Goal: Contribute content: Add original content to the website for others to see

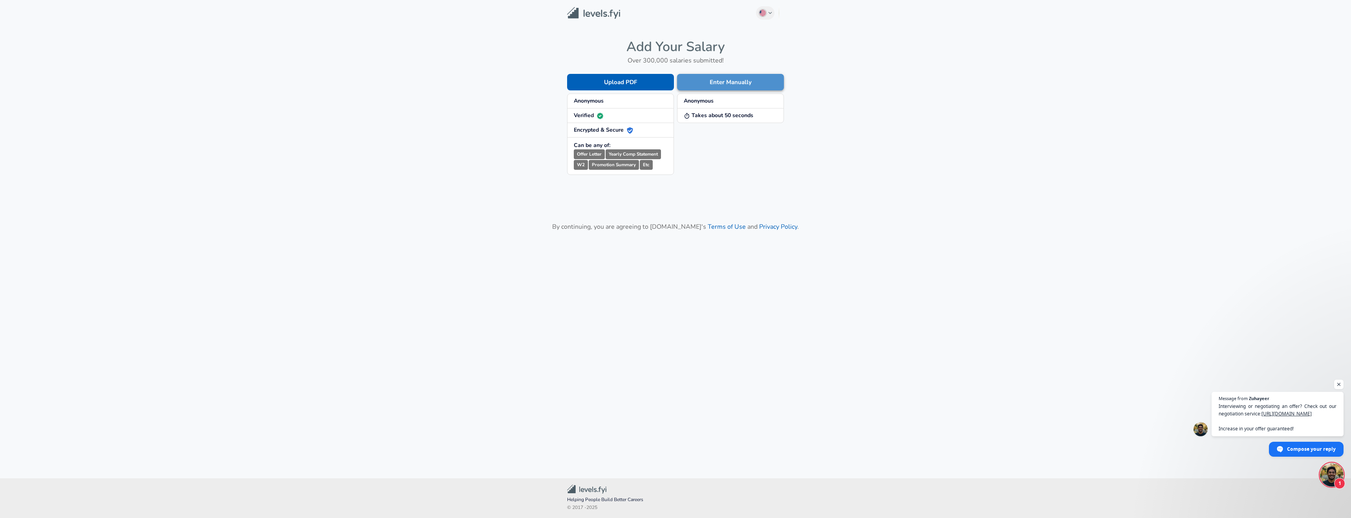
click at [725, 84] on button "Enter Manually" at bounding box center [730, 82] width 107 height 16
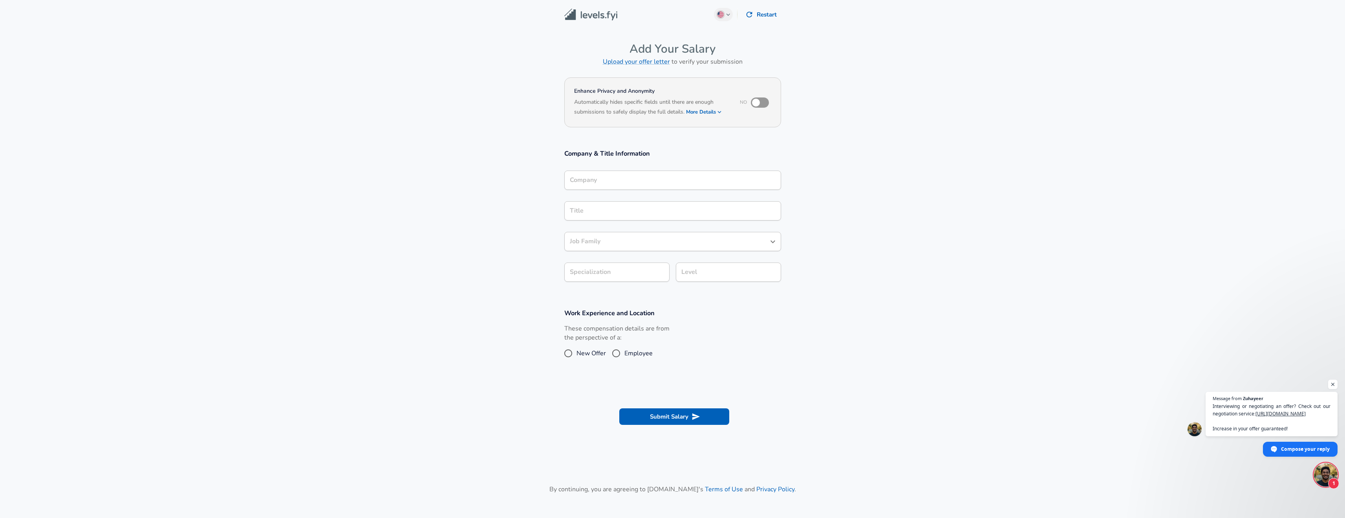
click at [661, 190] on div "Company Company" at bounding box center [672, 180] width 217 height 21
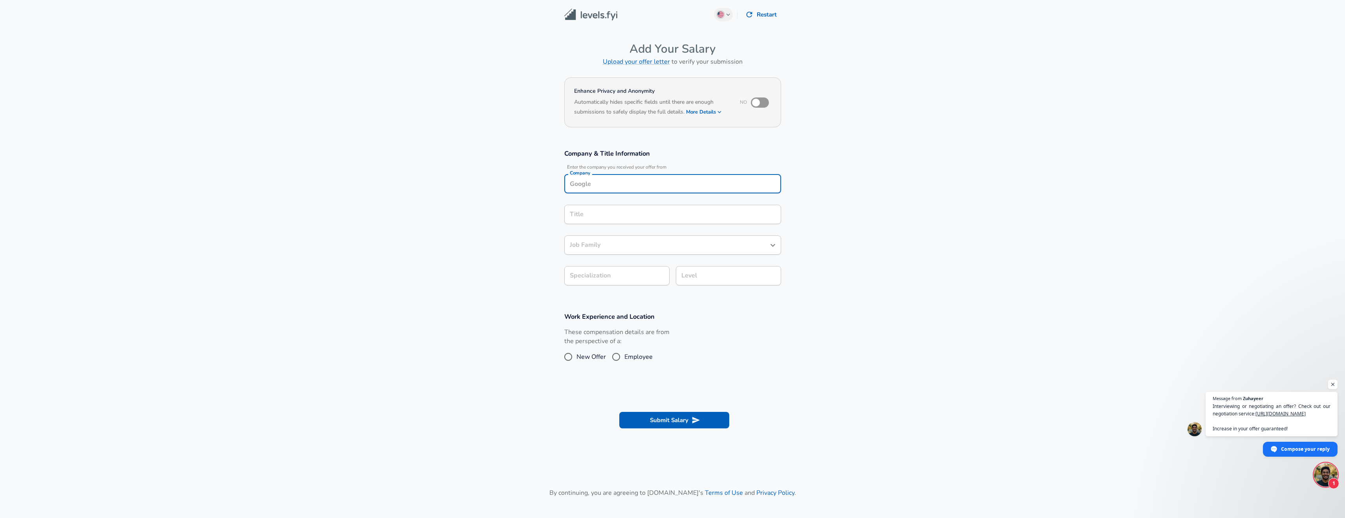
scroll to position [8, 0]
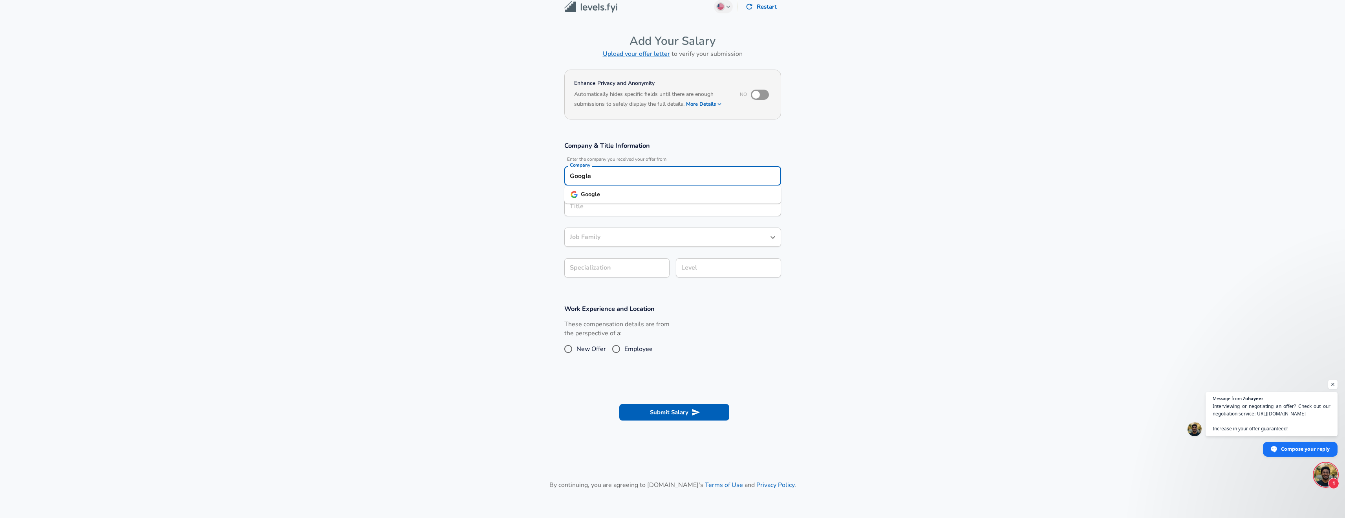
type input "Google"
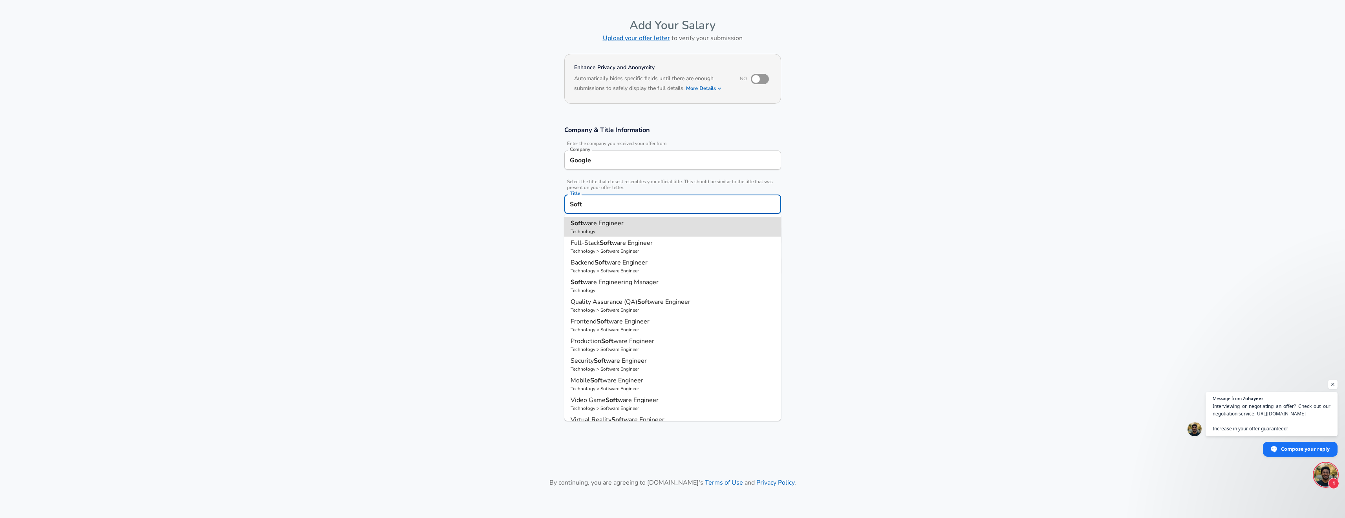
type input "Software Engineer"
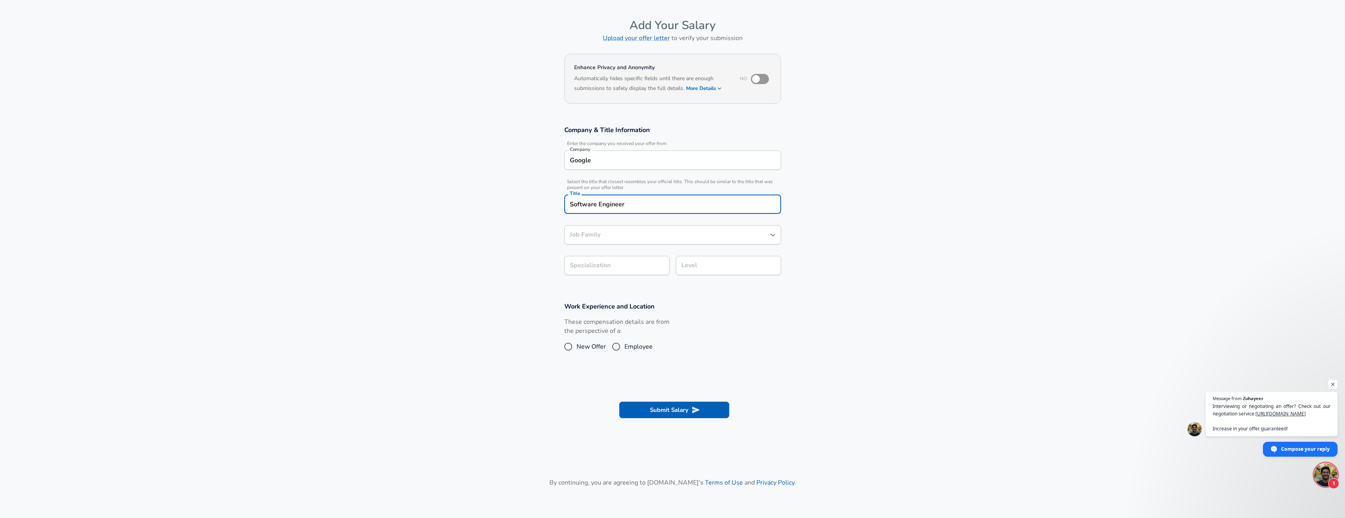
type input "Software Engineer"
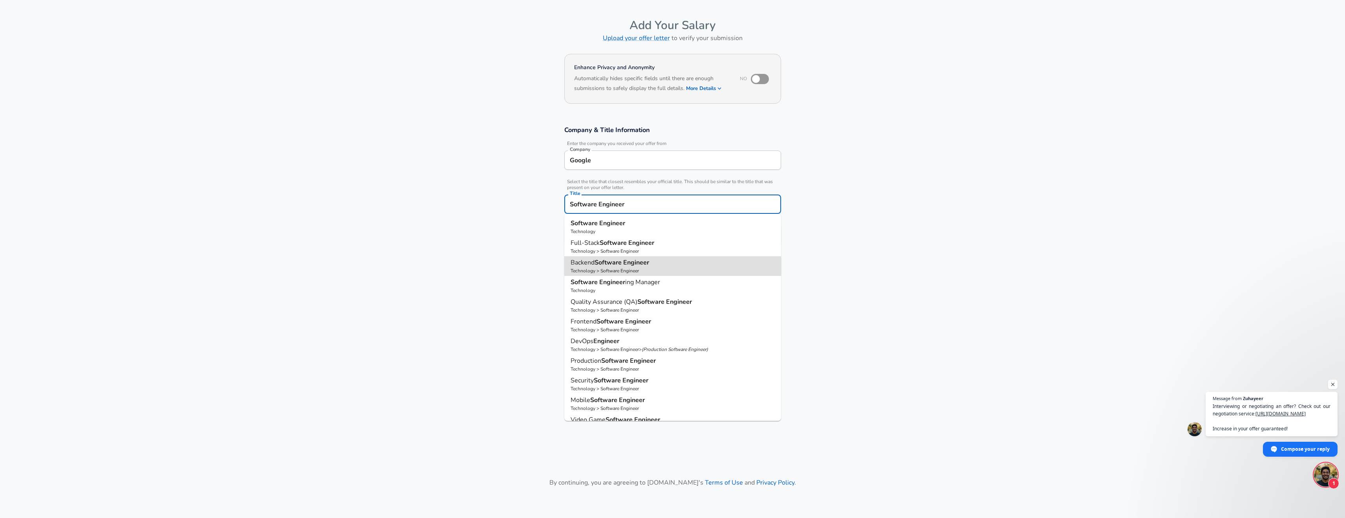
type input "Backend Software Engineer"
type input "API Development (Back-End)"
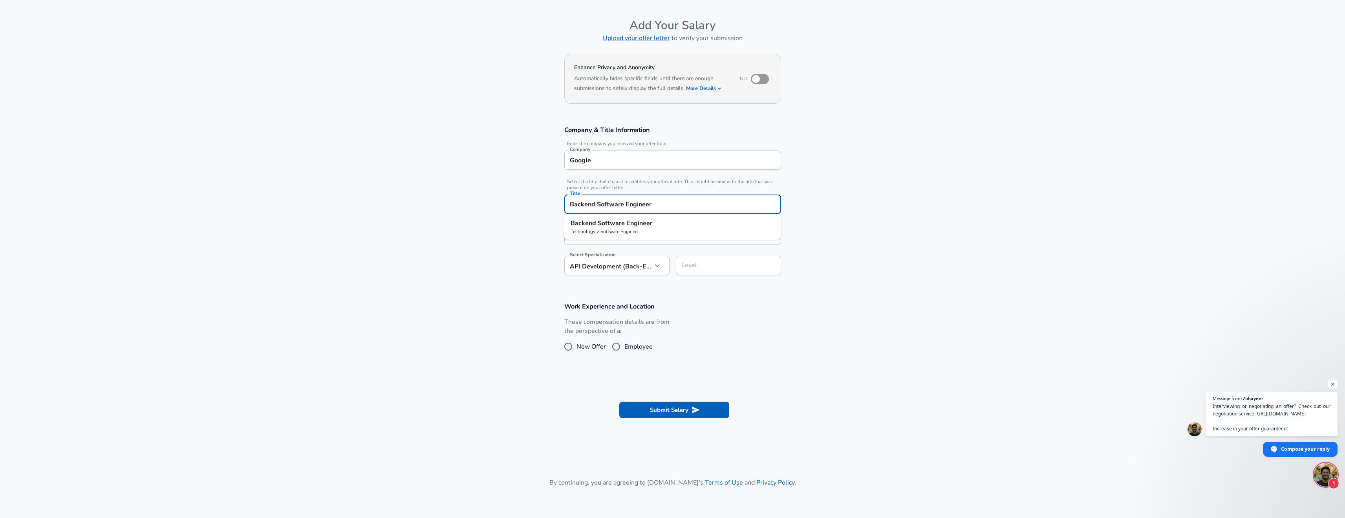
type input "Backend Software Engineer"
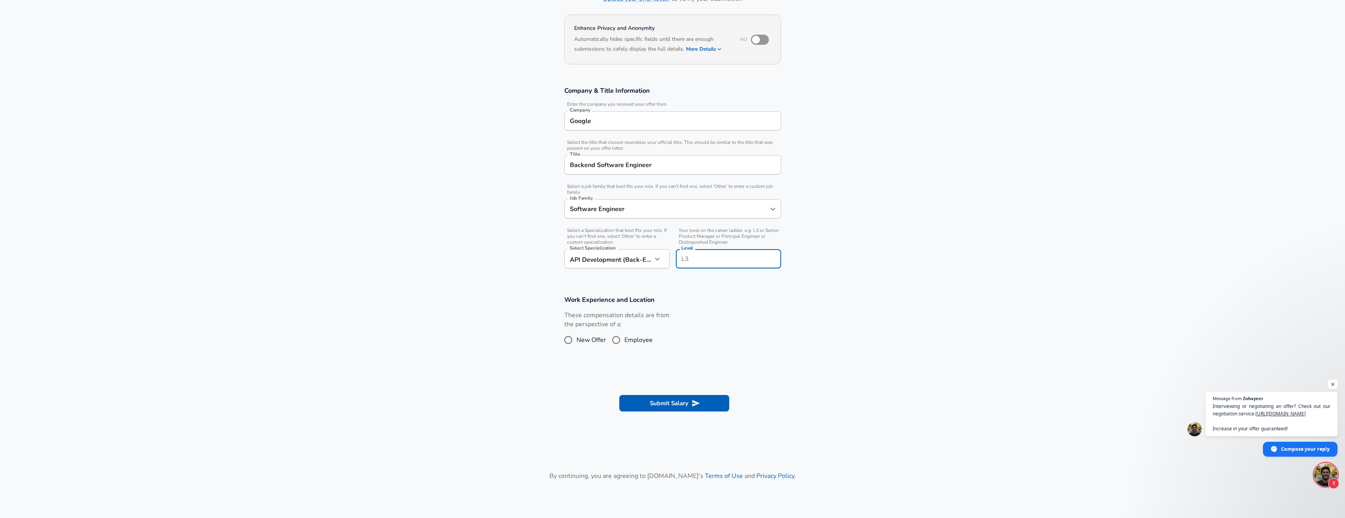
scroll to position [79, 0]
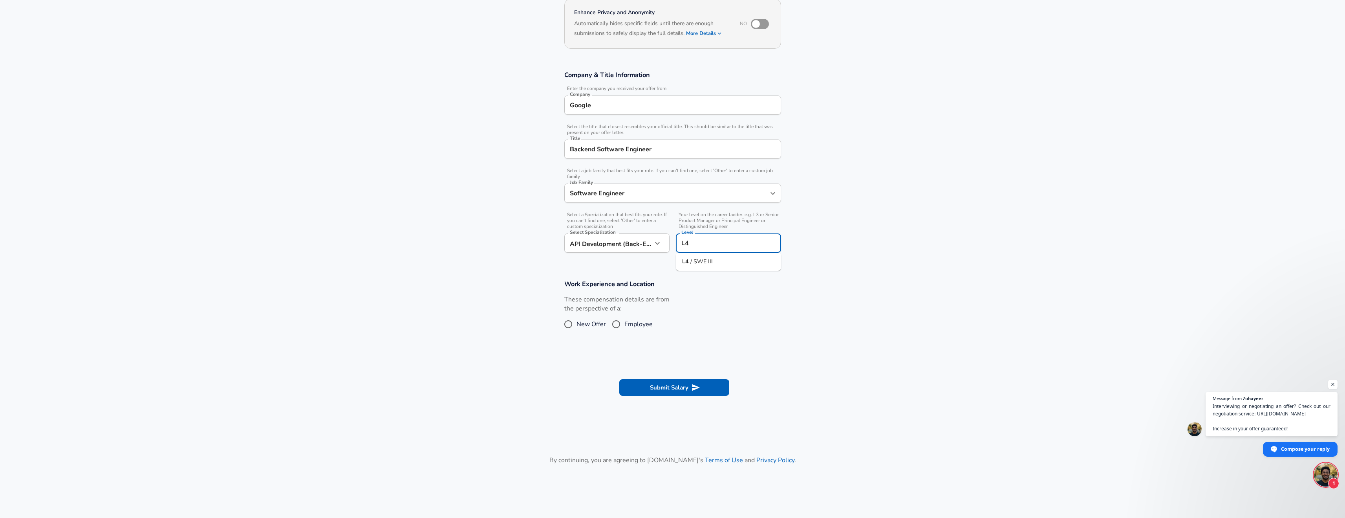
click at [713, 264] on li "L4 / SWE III" at bounding box center [728, 262] width 105 height 12
type input "L4 / SWE III"
click at [566, 327] on input "New Offer" at bounding box center [568, 324] width 16 height 13
radio input "true"
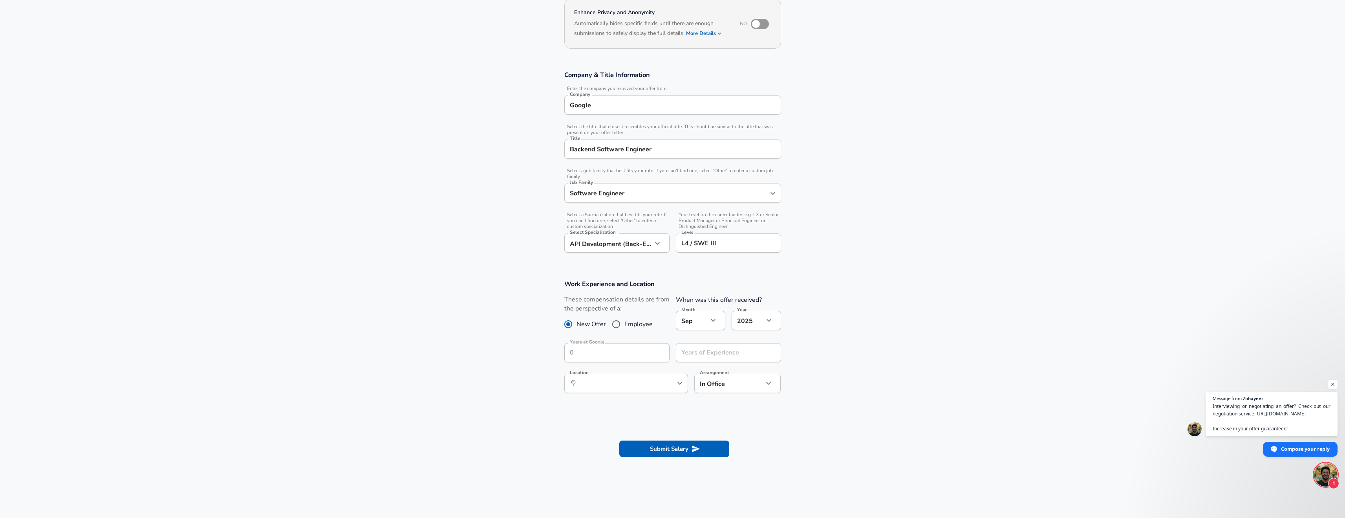
scroll to position [80, 0]
click at [703, 352] on input "Years of Experience" at bounding box center [720, 350] width 88 height 19
type input "7"
click at [636, 390] on div "​ Location" at bounding box center [626, 381] width 124 height 19
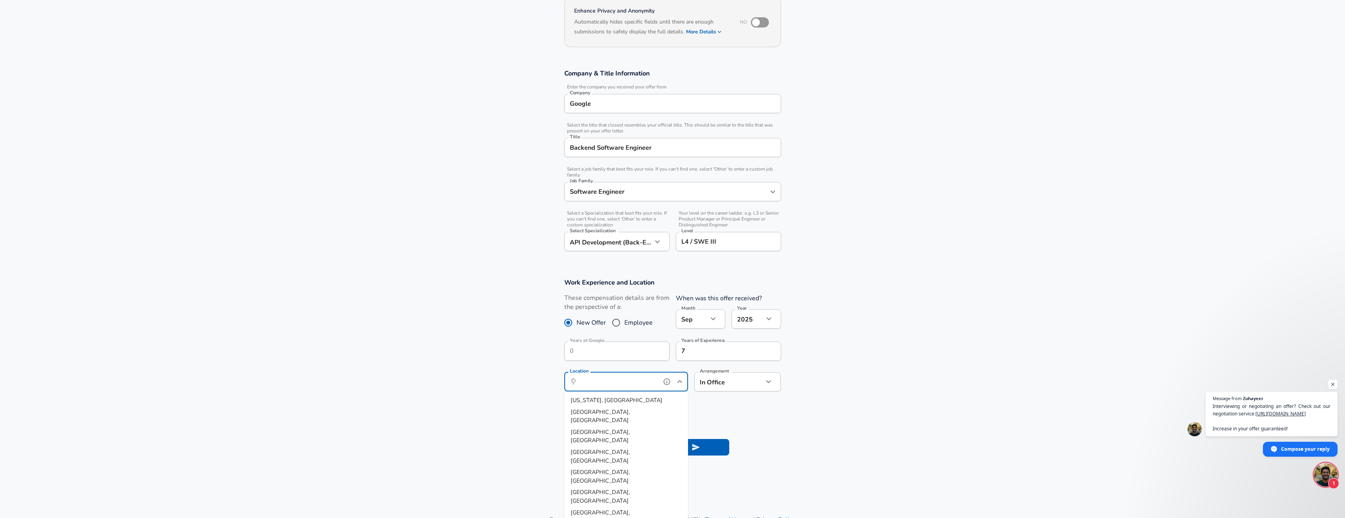
click at [614, 403] on li "[US_STATE], [GEOGRAPHIC_DATA]" at bounding box center [626, 400] width 124 height 12
type input "[US_STATE], [GEOGRAPHIC_DATA]"
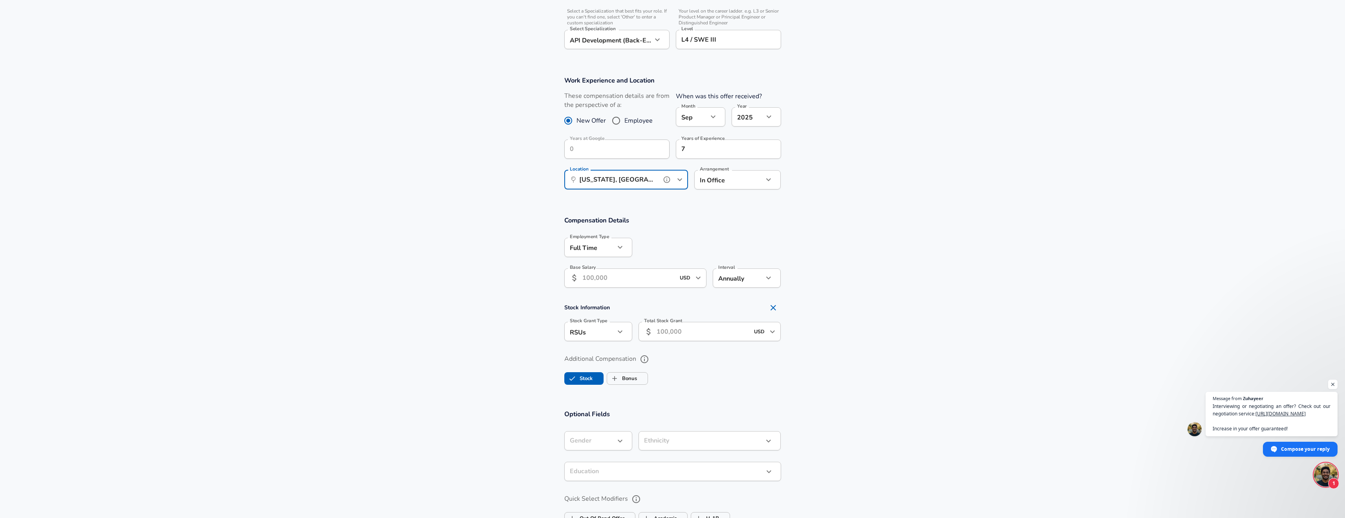
scroll to position [284, 0]
click at [614, 277] on input "Base Salary" at bounding box center [628, 275] width 93 height 19
type input "175,000"
click at [678, 332] on input "Total Stock Grant" at bounding box center [703, 329] width 93 height 19
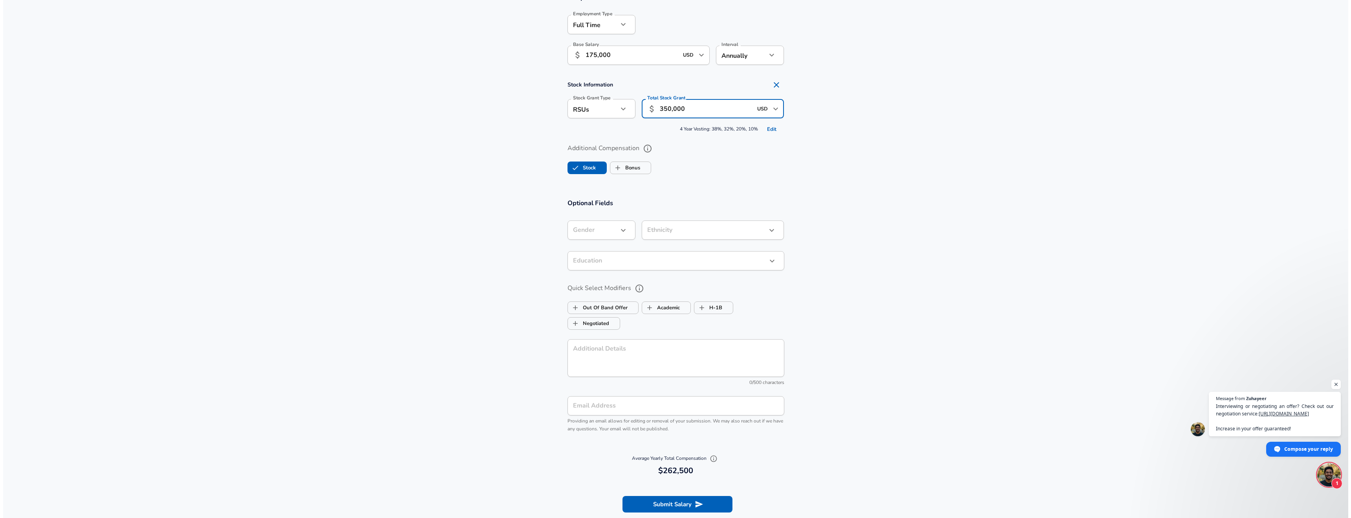
scroll to position [513, 0]
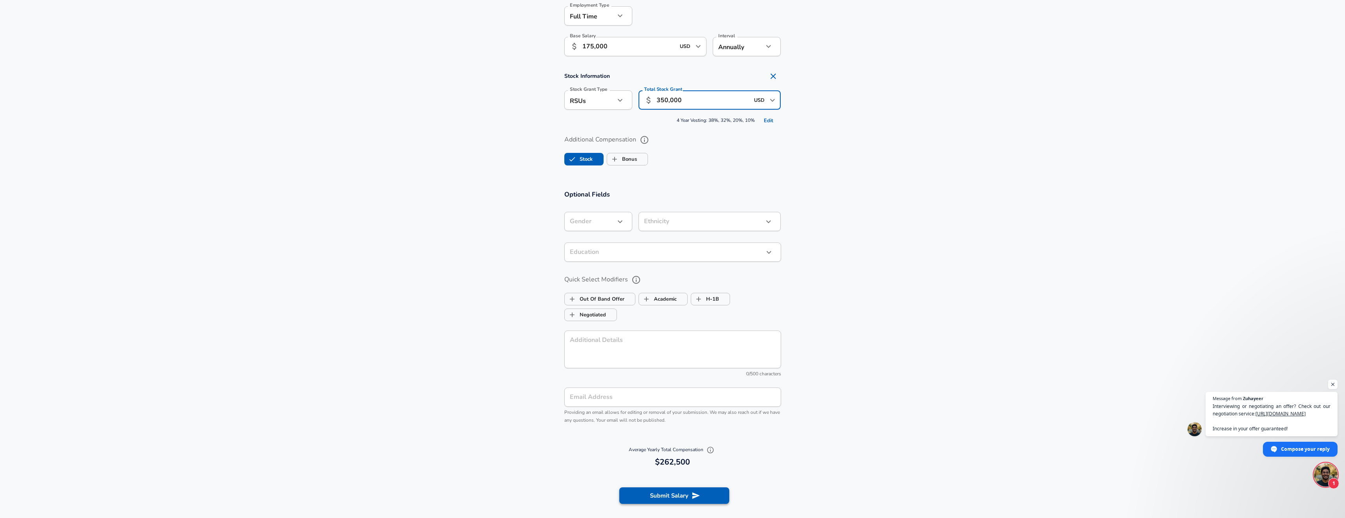
type input "350,000"
click at [686, 491] on button "Submit Salary" at bounding box center [674, 495] width 110 height 16
